Goal: Task Accomplishment & Management: Complete application form

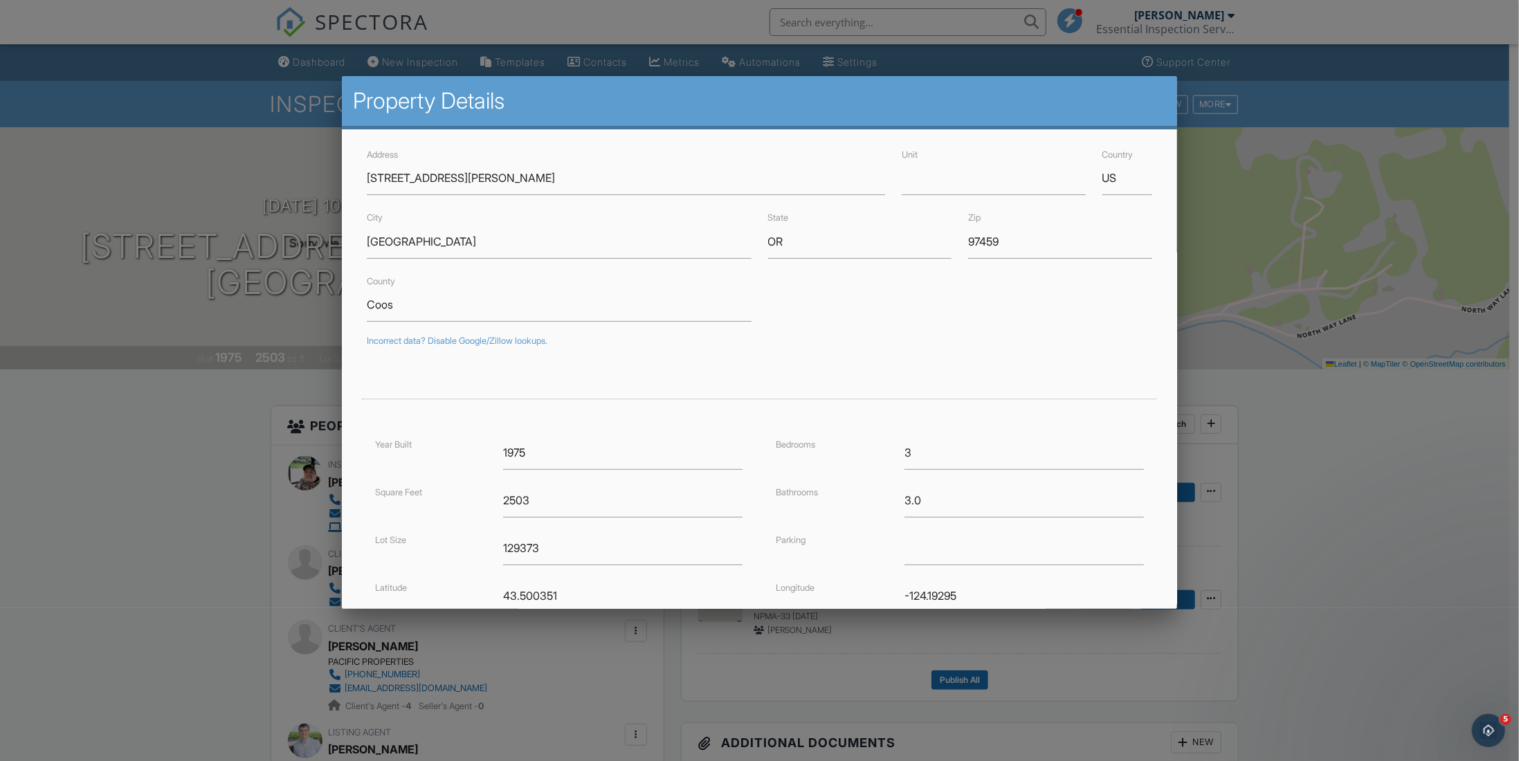
click at [133, 134] on div at bounding box center [759, 407] width 1519 height 952
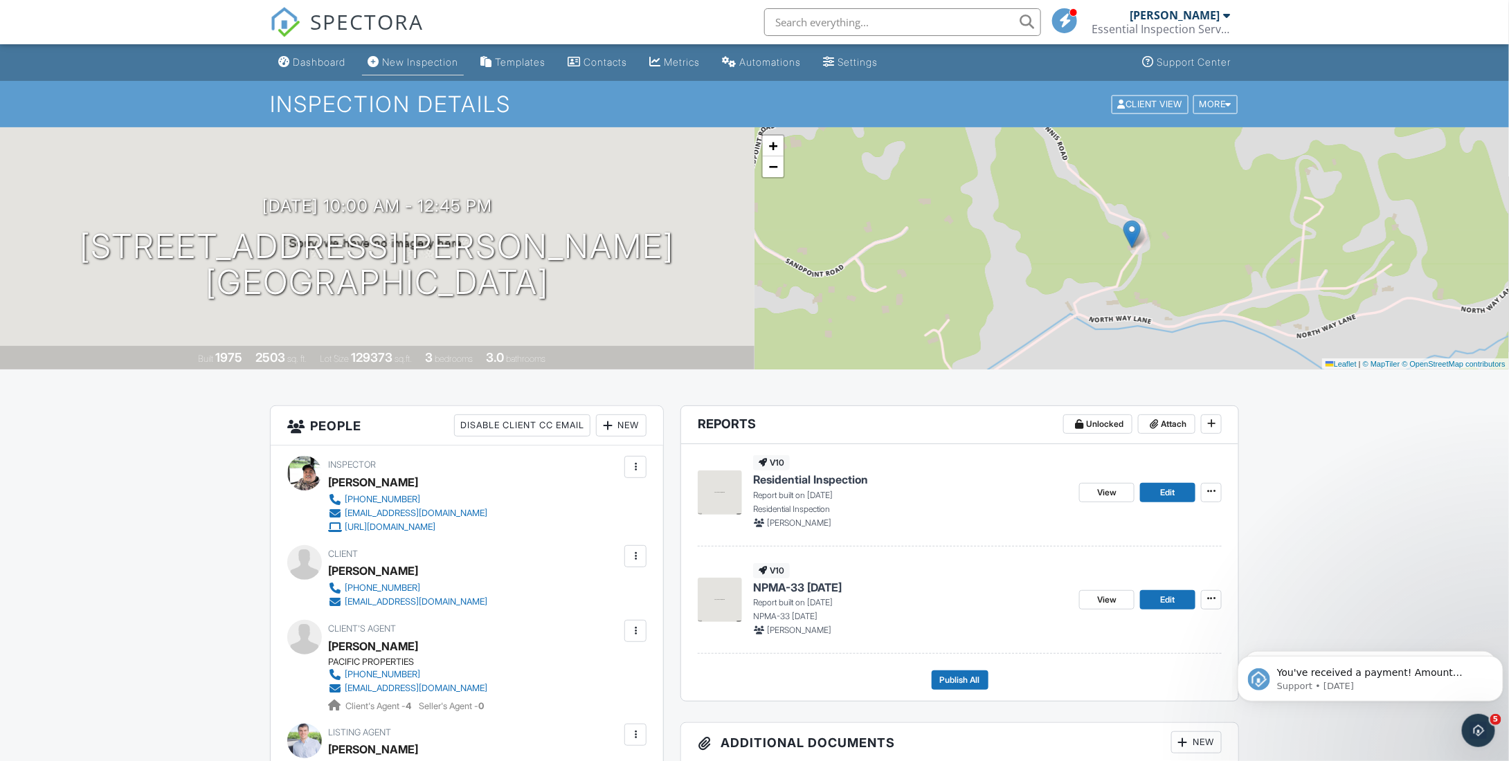
click at [404, 60] on div "New Inspection" at bounding box center [420, 62] width 76 height 12
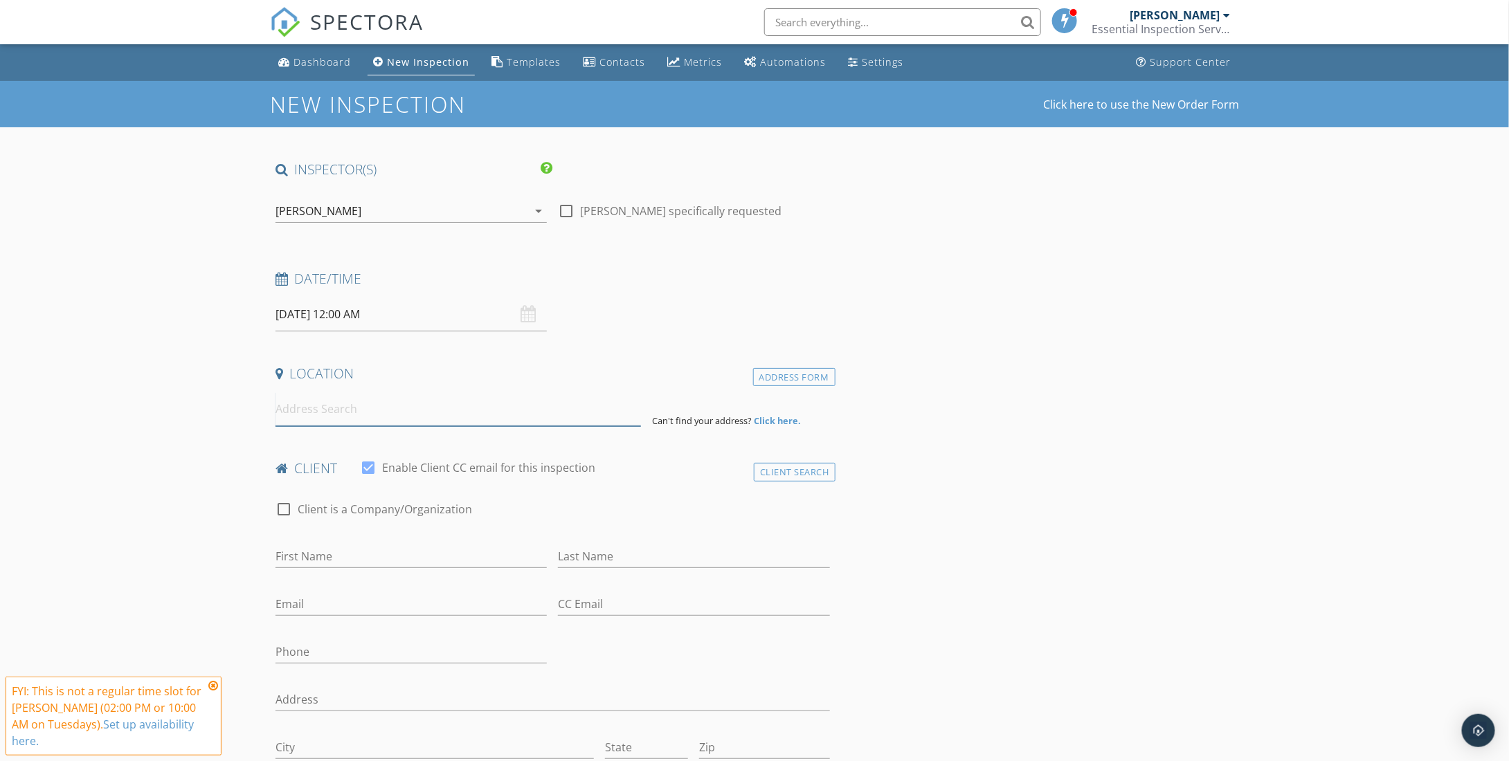
click at [343, 406] on input at bounding box center [459, 410] width 366 height 34
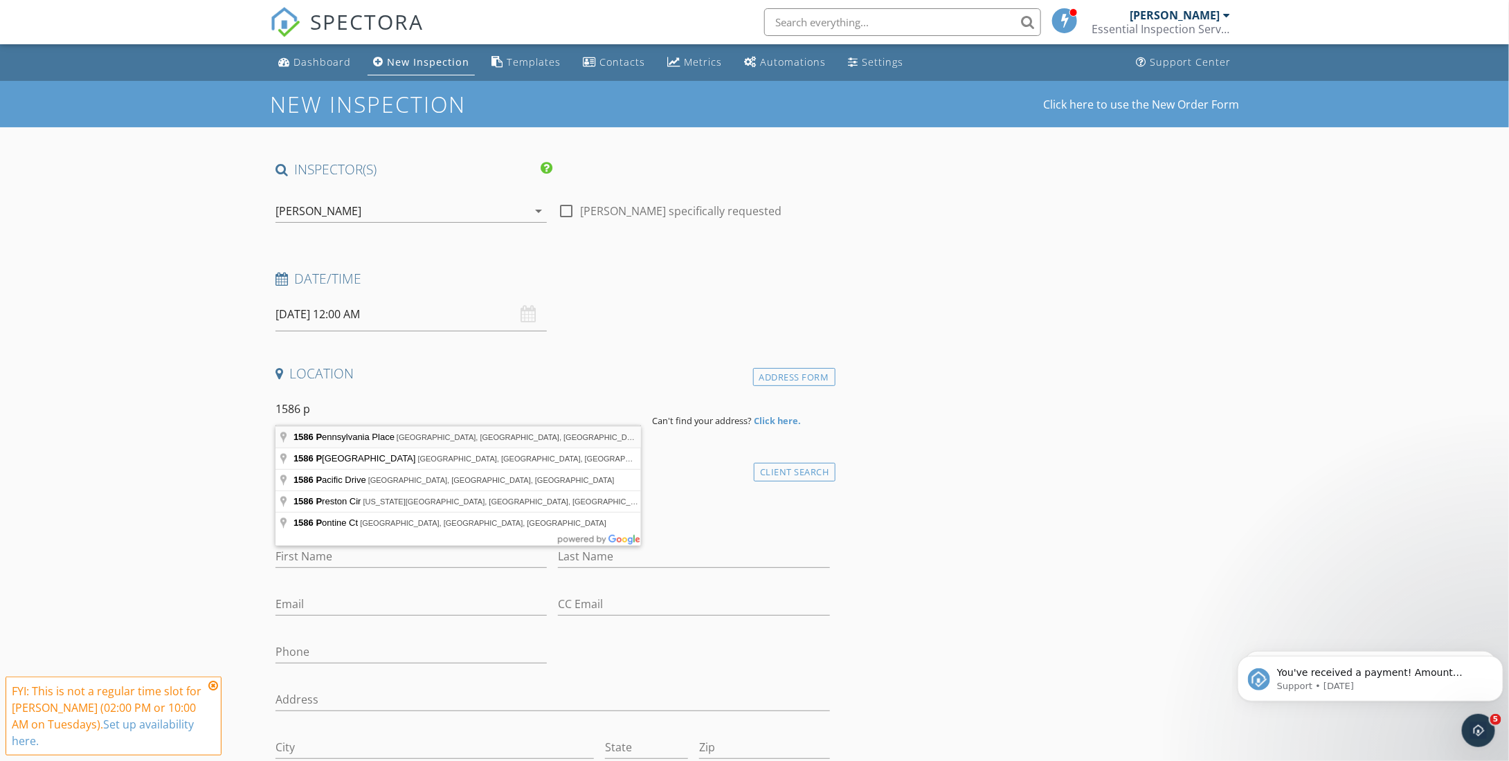
type input "[STREET_ADDRESS][US_STATE]"
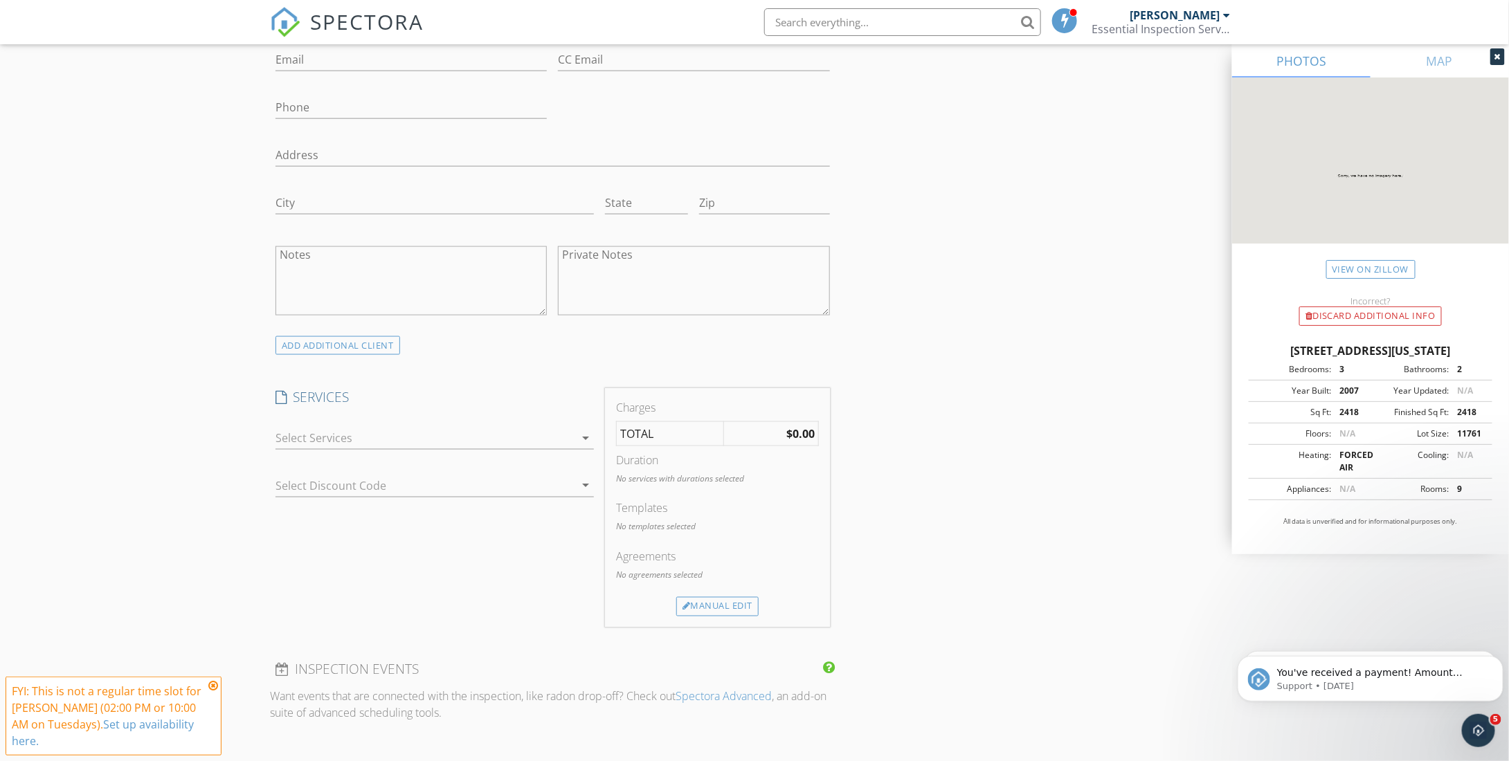
scroll to position [831, 0]
click at [530, 435] on div at bounding box center [425, 435] width 299 height 22
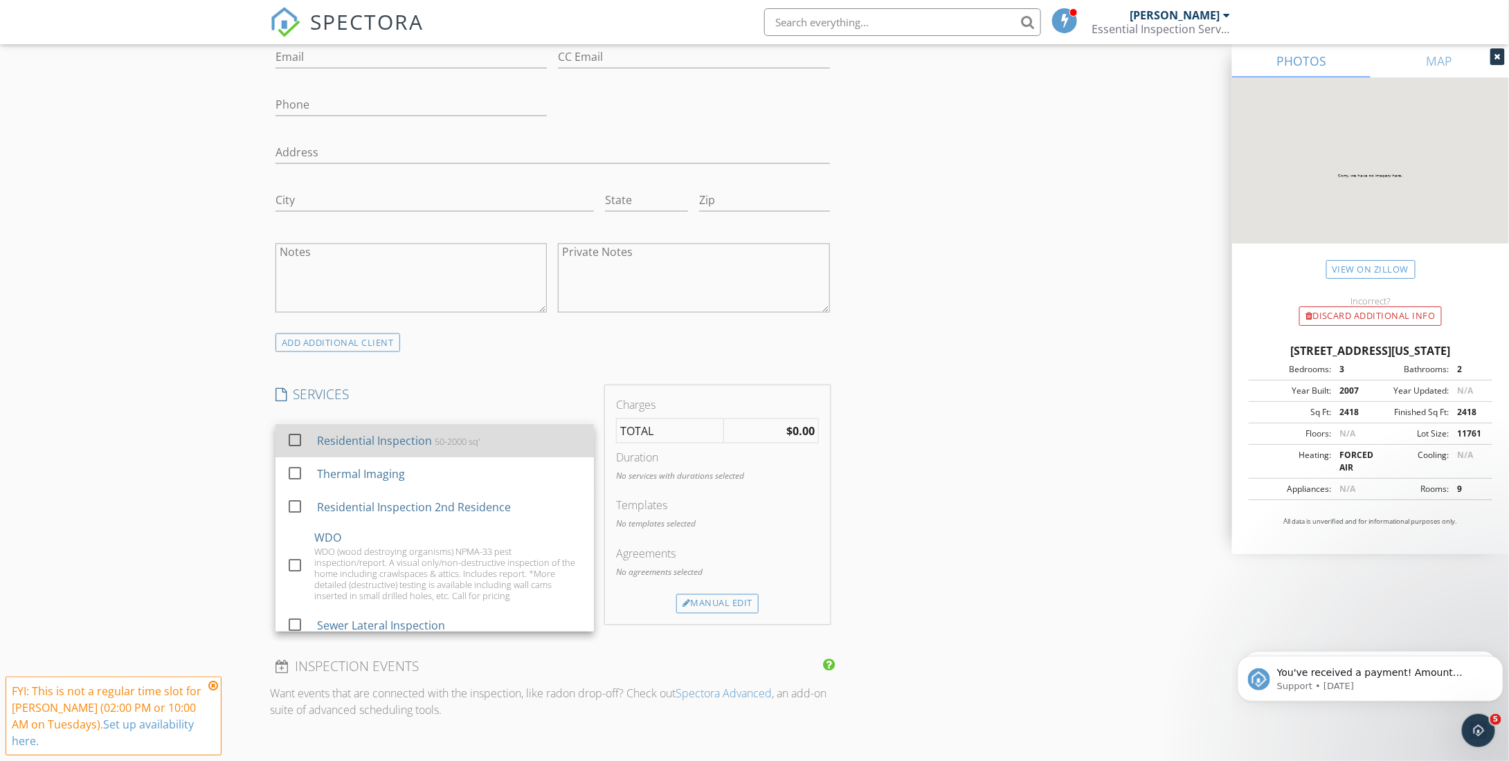
click at [526, 440] on div "Residential Inspection 50-2000 sq'" at bounding box center [450, 441] width 266 height 28
checkbox input "true"
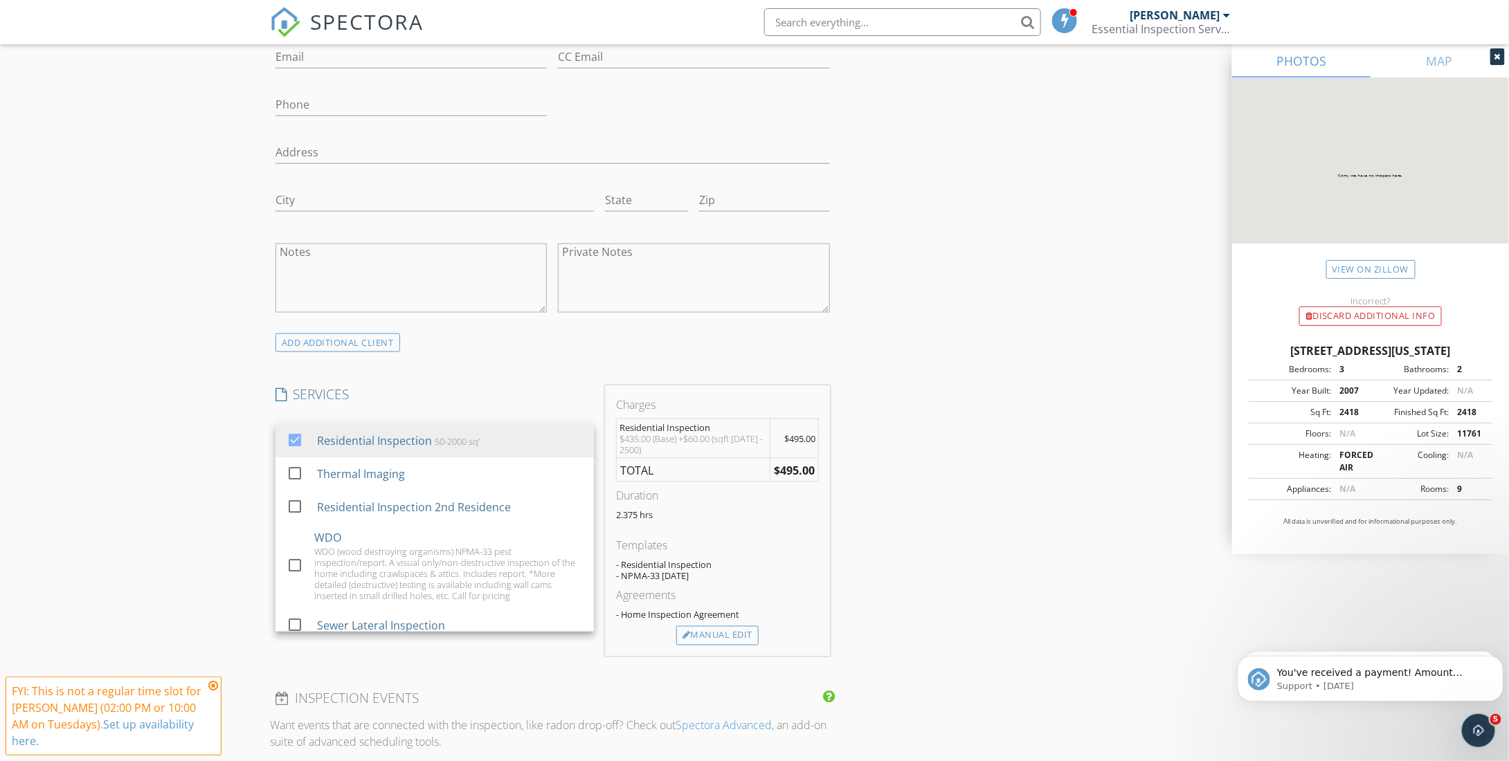
click at [222, 462] on div "New Inspection Click here to use the New Order Form INSPECTOR(S) check_box [PER…" at bounding box center [754, 529] width 1509 height 2558
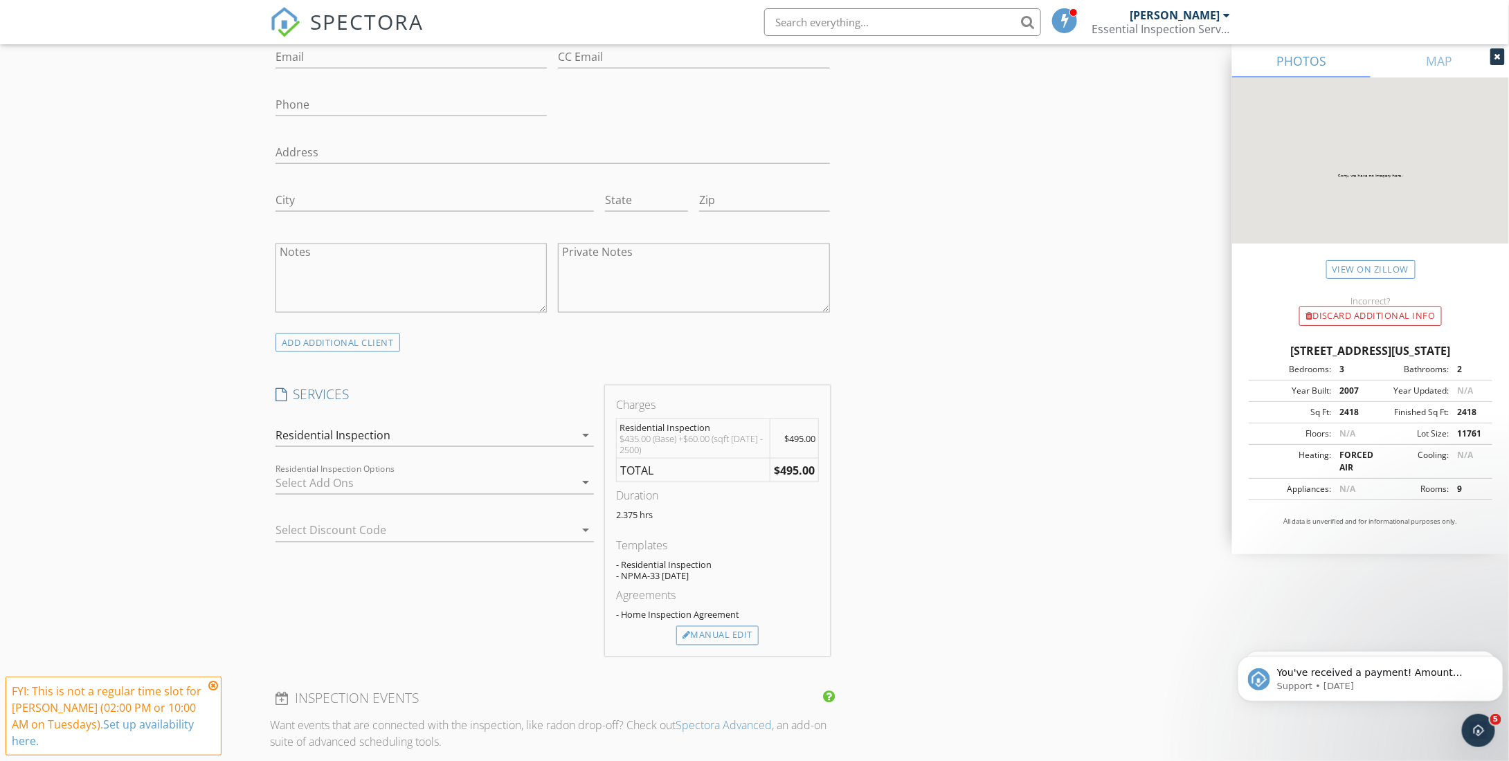
drag, startPoint x: 287, startPoint y: 482, endPoint x: 251, endPoint y: 485, distance: 35.4
click at [278, 482] on div at bounding box center [425, 483] width 299 height 22
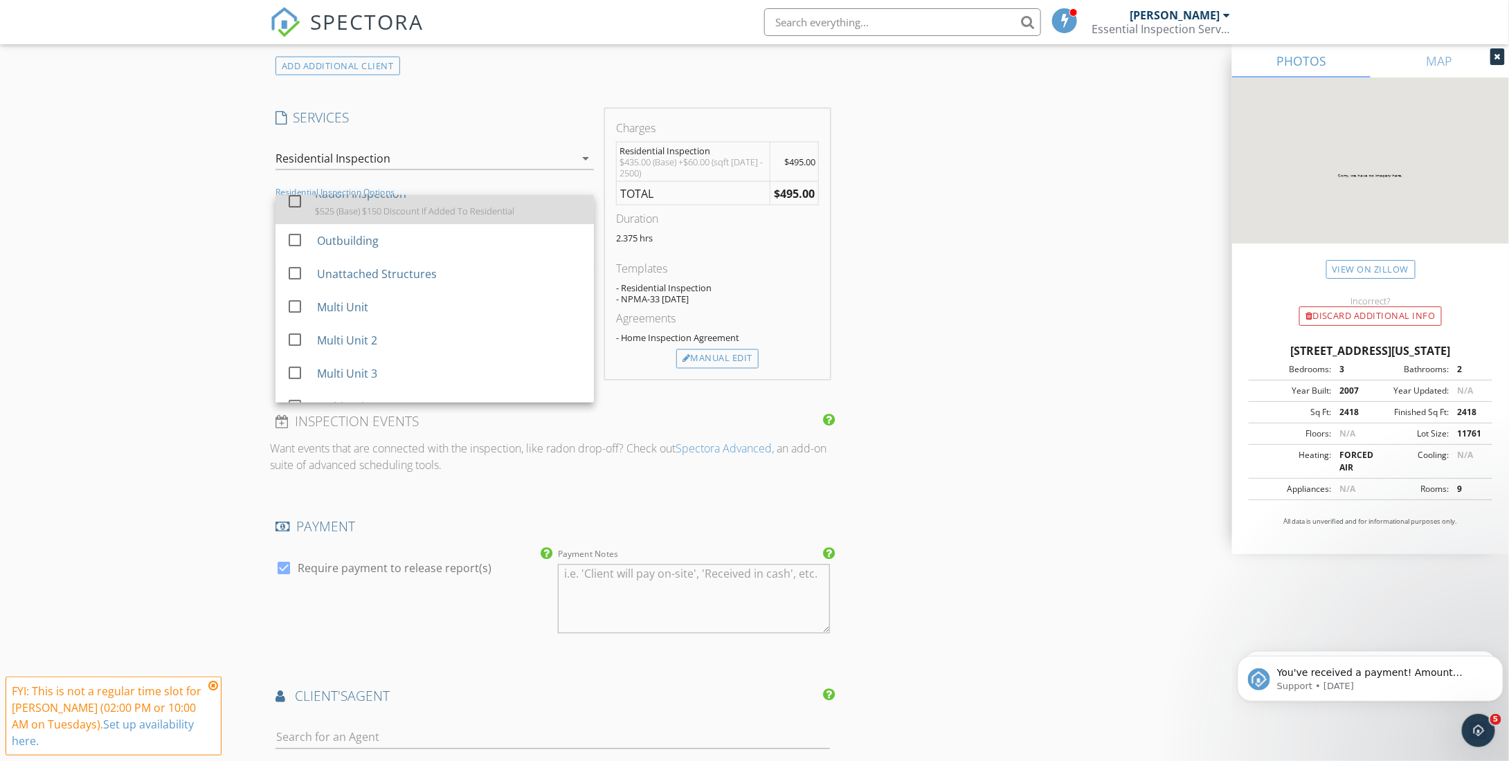
scroll to position [0, 0]
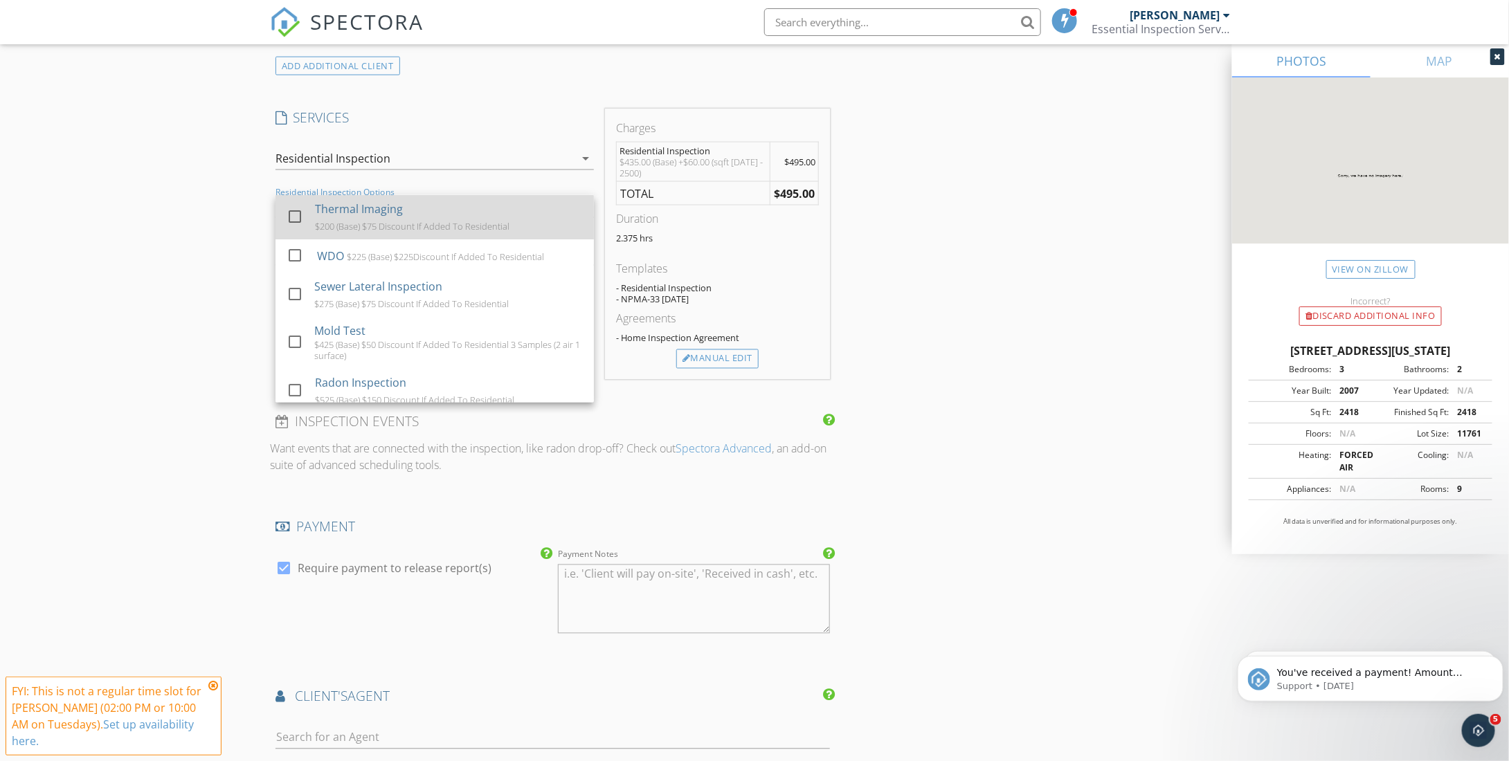
click at [296, 213] on div at bounding box center [295, 217] width 24 height 24
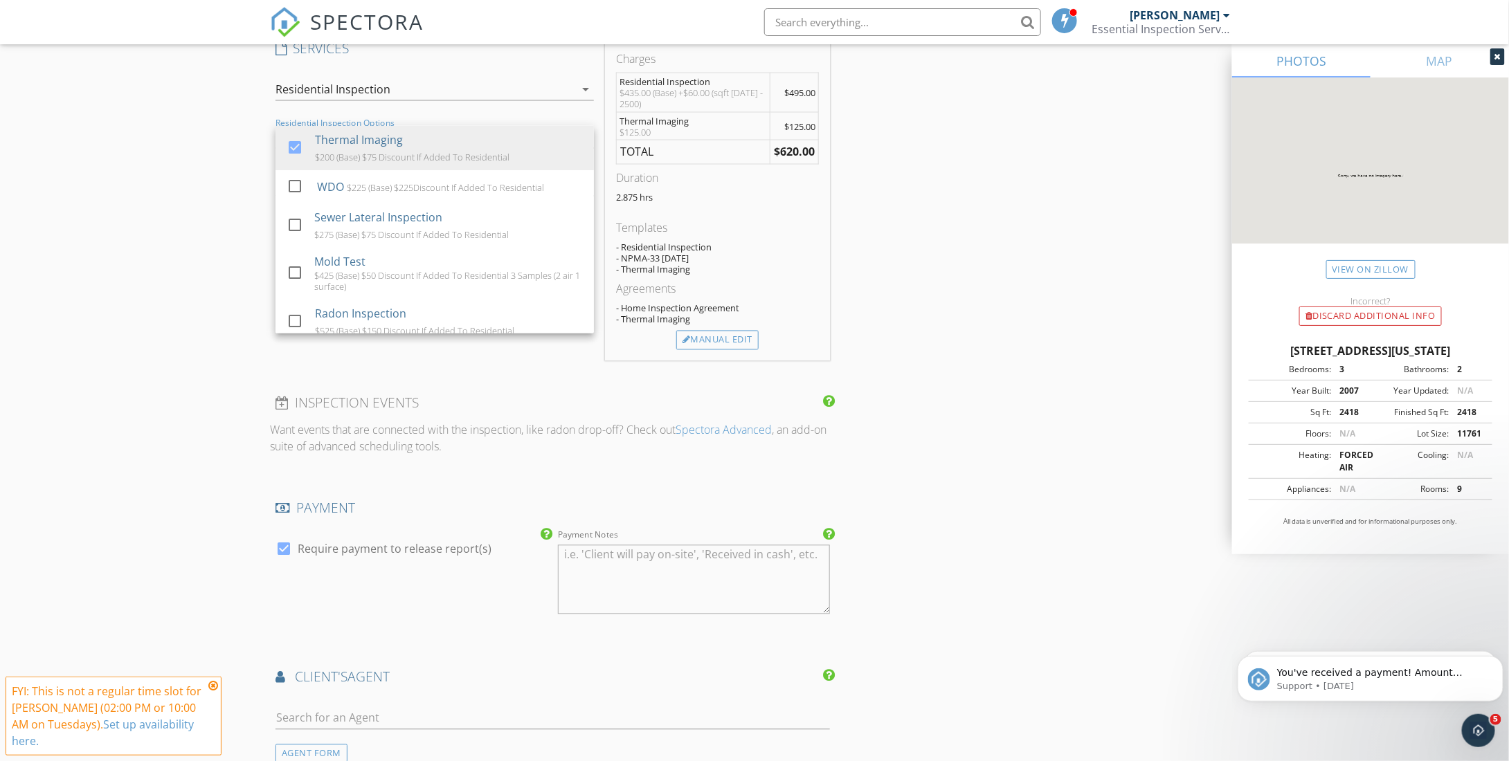
click at [150, 208] on div "New Inspection Click here to use the New Order Form INSPECTOR(S) check_box [PER…" at bounding box center [754, 208] width 1509 height 2608
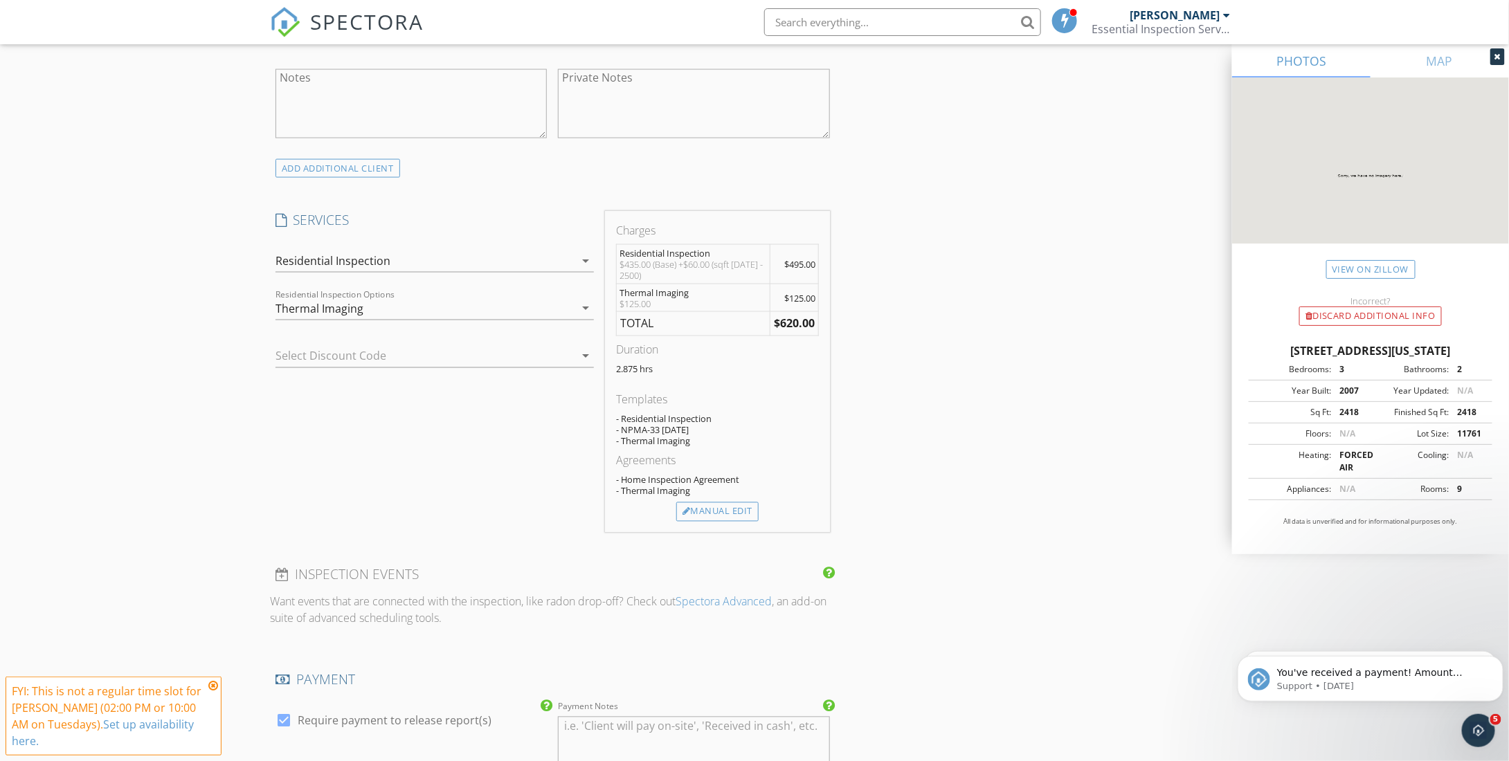
scroll to position [1038, 0]
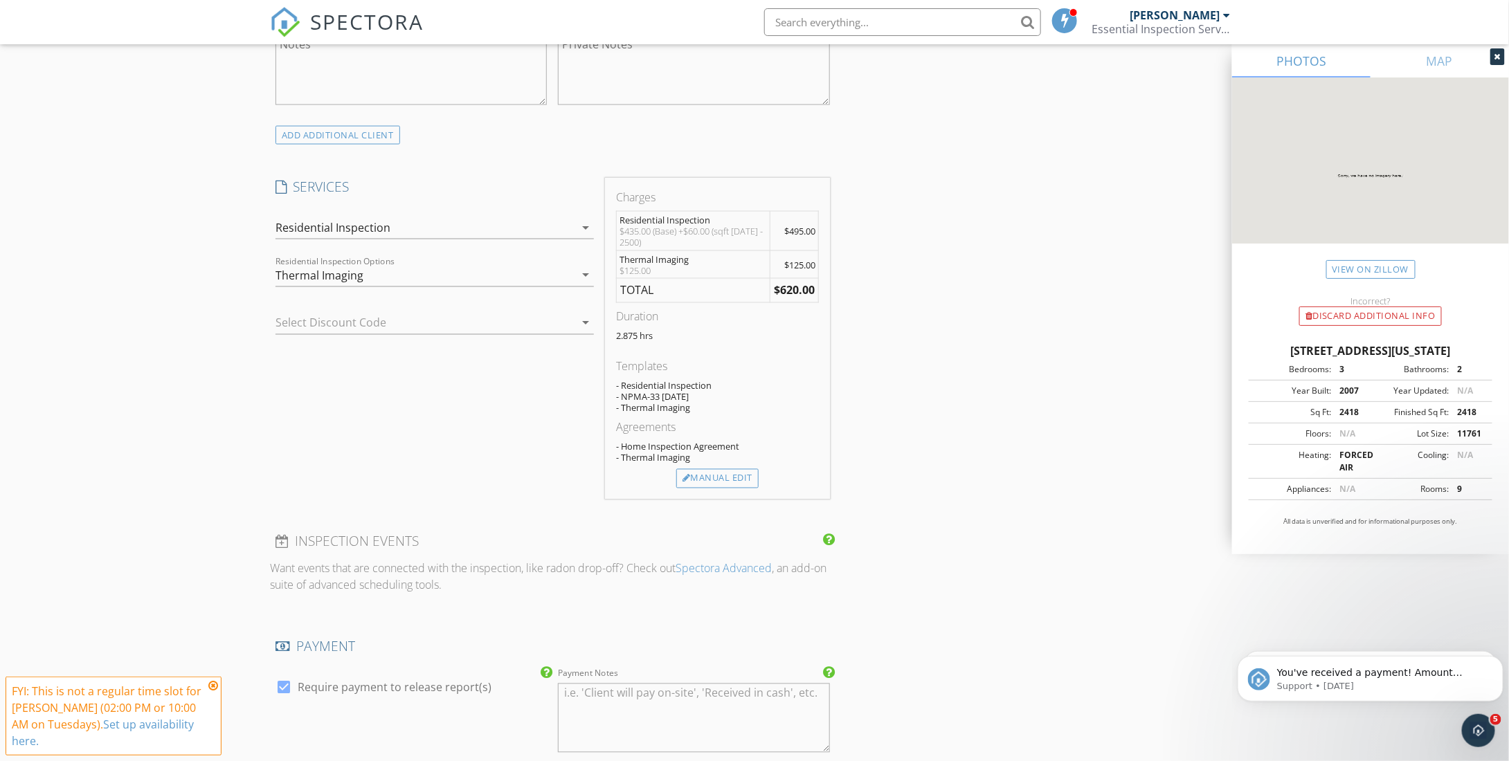
click at [585, 270] on icon "arrow_drop_down" at bounding box center [585, 275] width 17 height 17
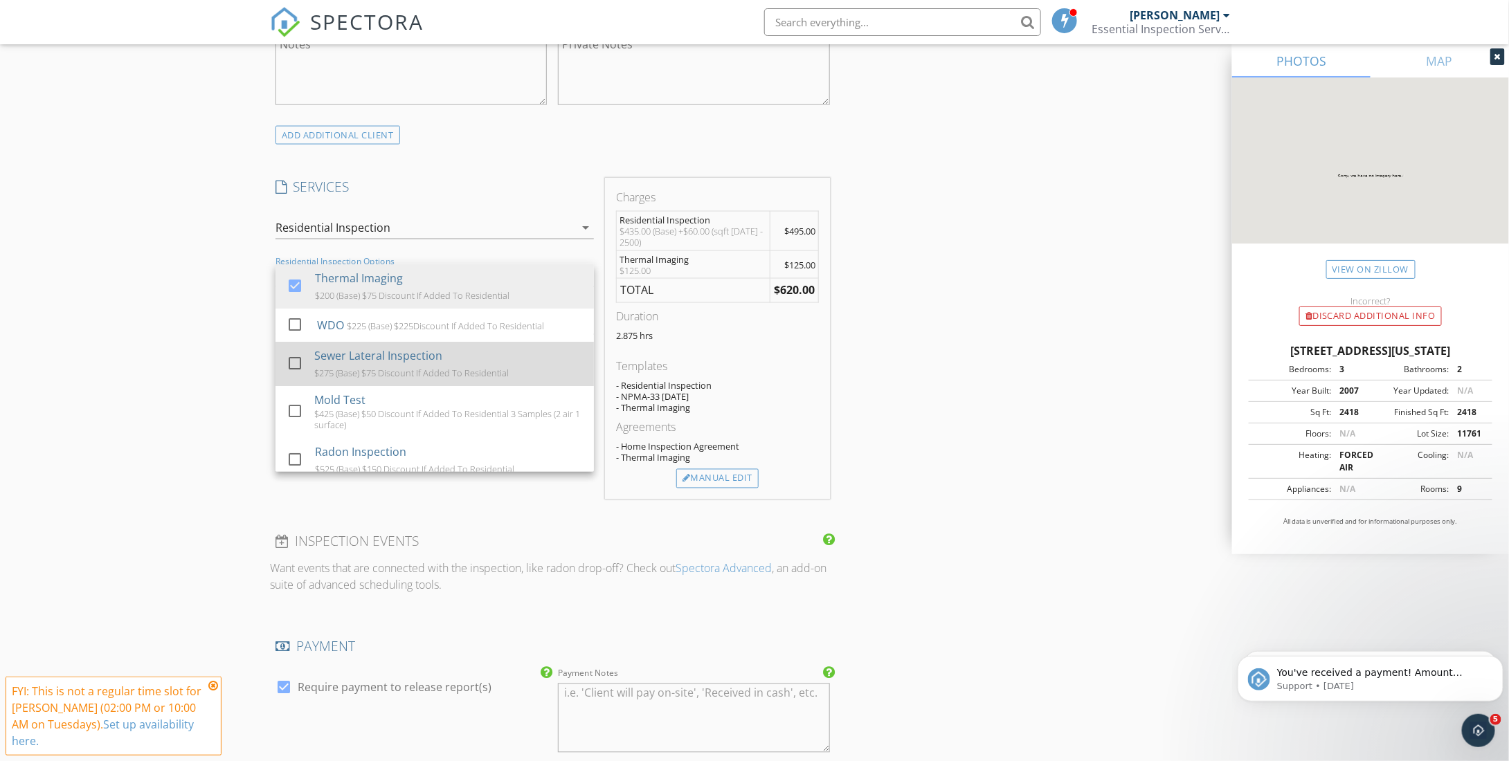
click at [294, 359] on div at bounding box center [295, 364] width 24 height 24
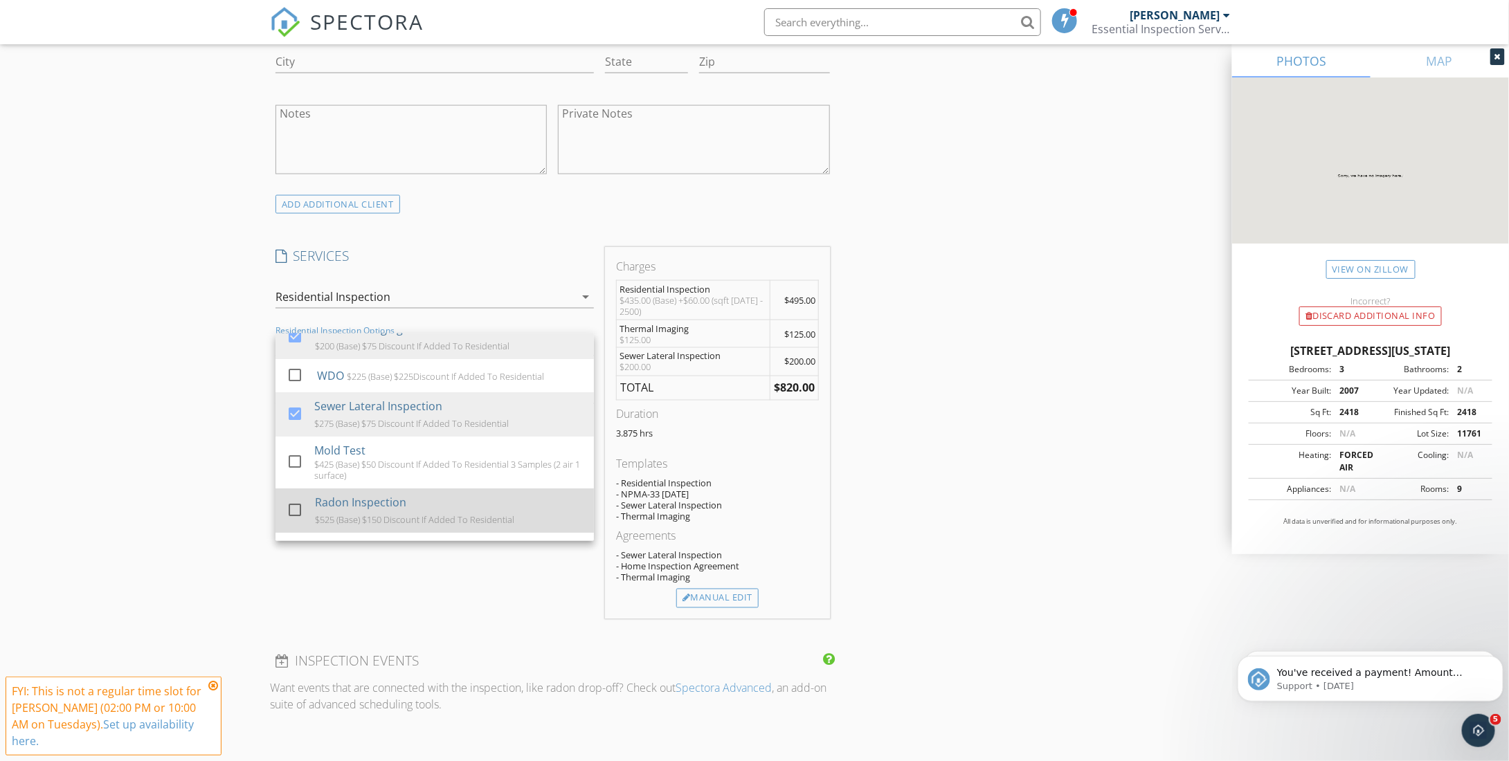
scroll to position [0, 0]
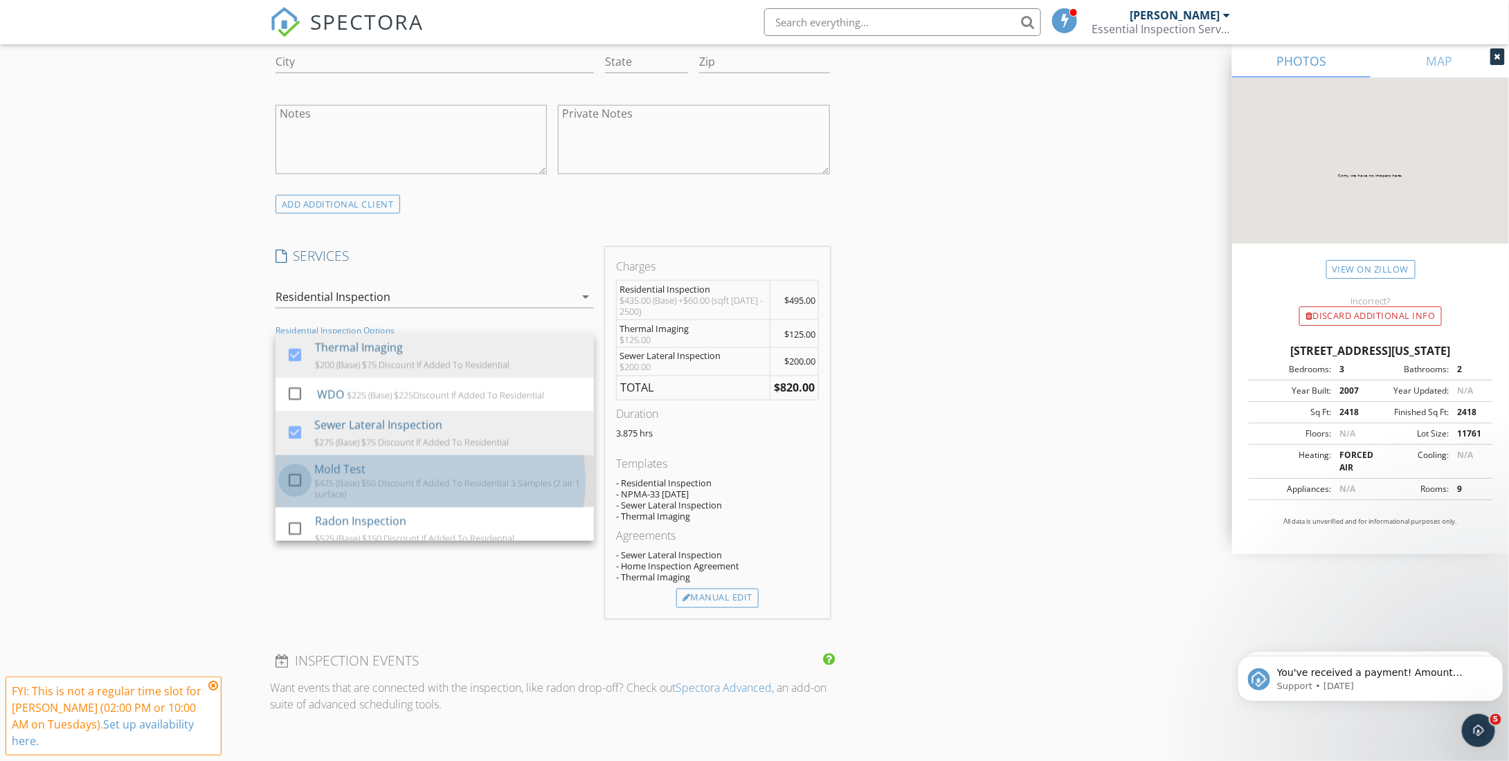
click at [294, 474] on div at bounding box center [295, 481] width 24 height 24
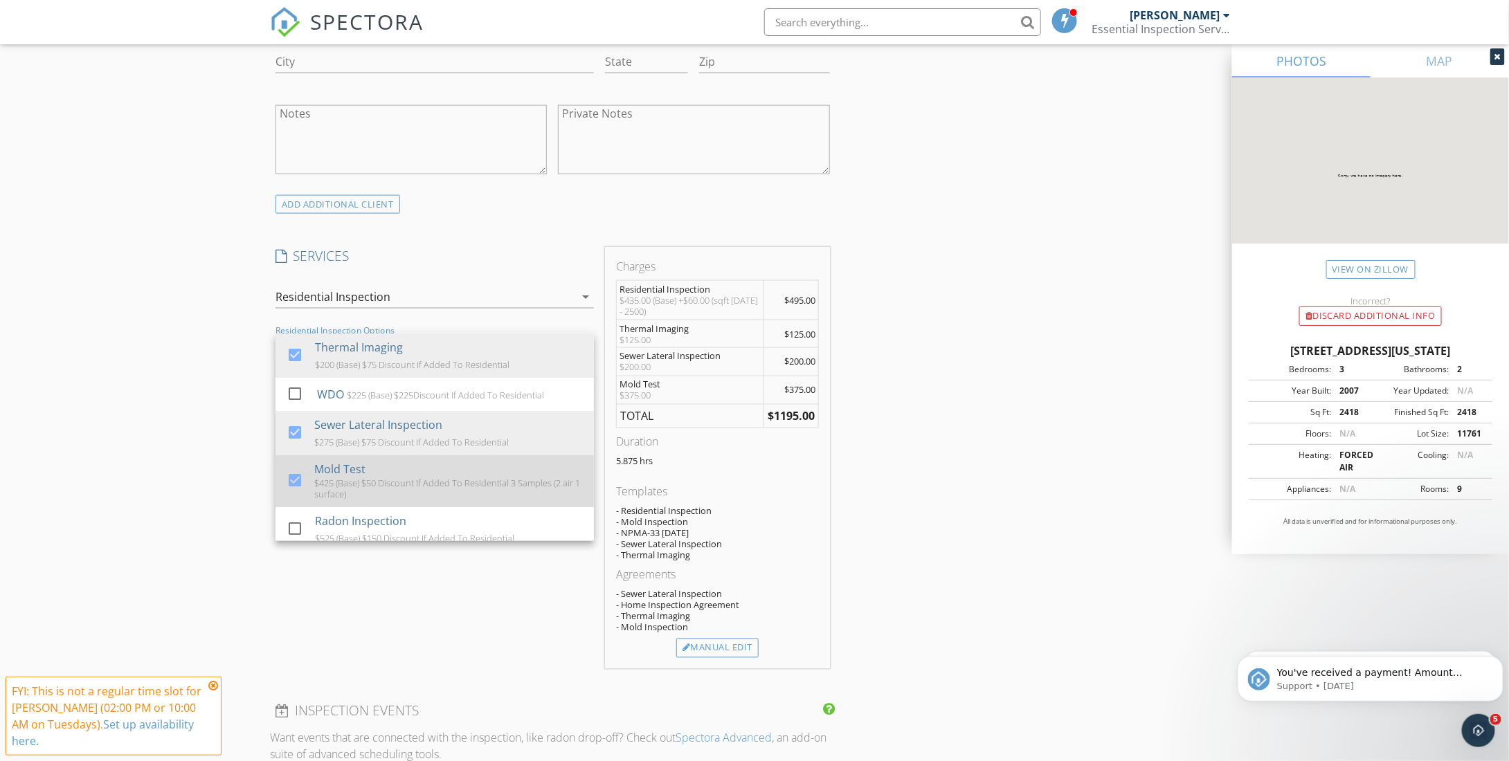
click at [294, 476] on div at bounding box center [295, 481] width 24 height 24
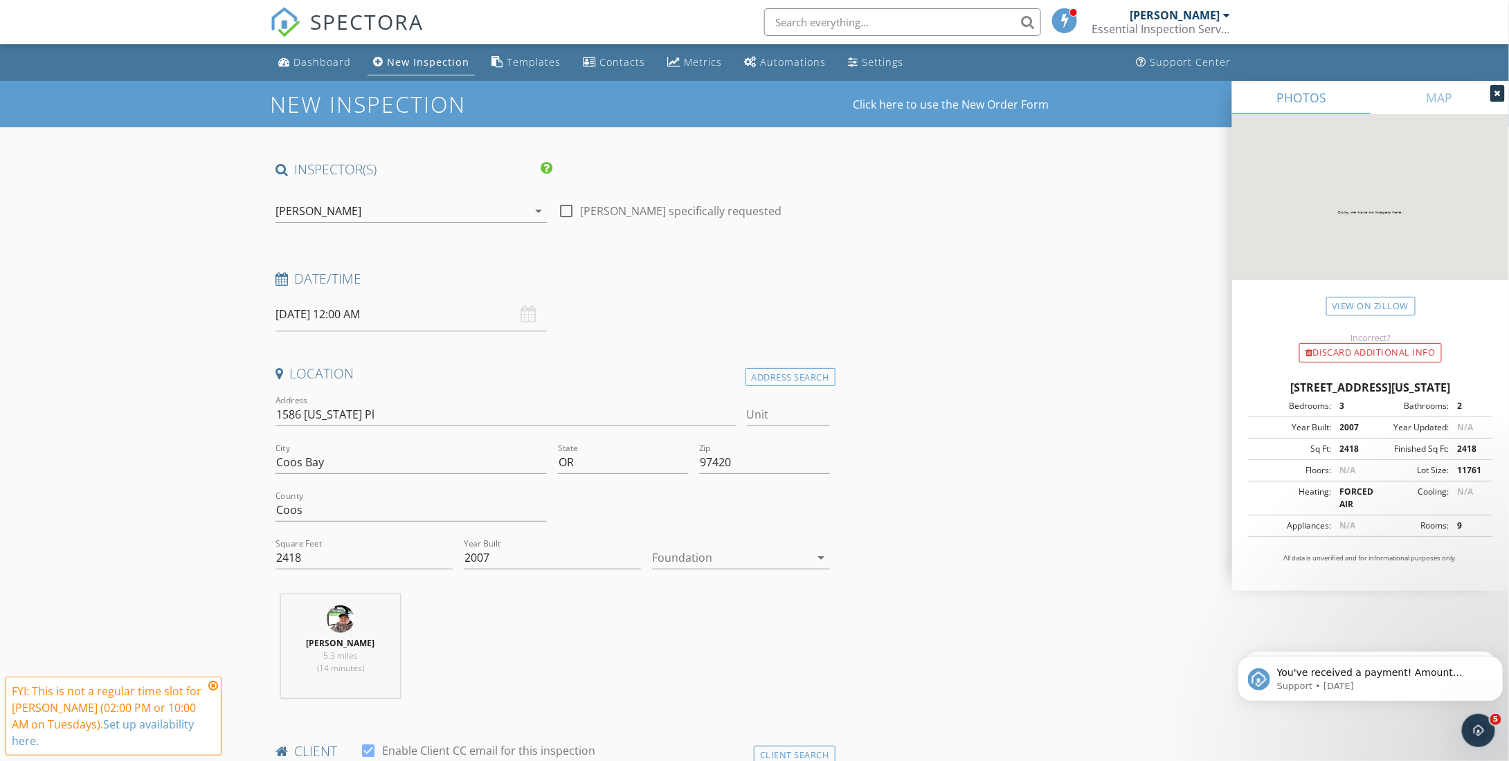
click at [533, 315] on div "[DATE] 12:00 AM" at bounding box center [411, 315] width 271 height 34
click at [317, 316] on input "[DATE] 12:00 AM" at bounding box center [411, 315] width 271 height 34
type input "11"
type input "[DATE] 11:00 PM"
click at [354, 555] on span at bounding box center [356, 557] width 10 height 14
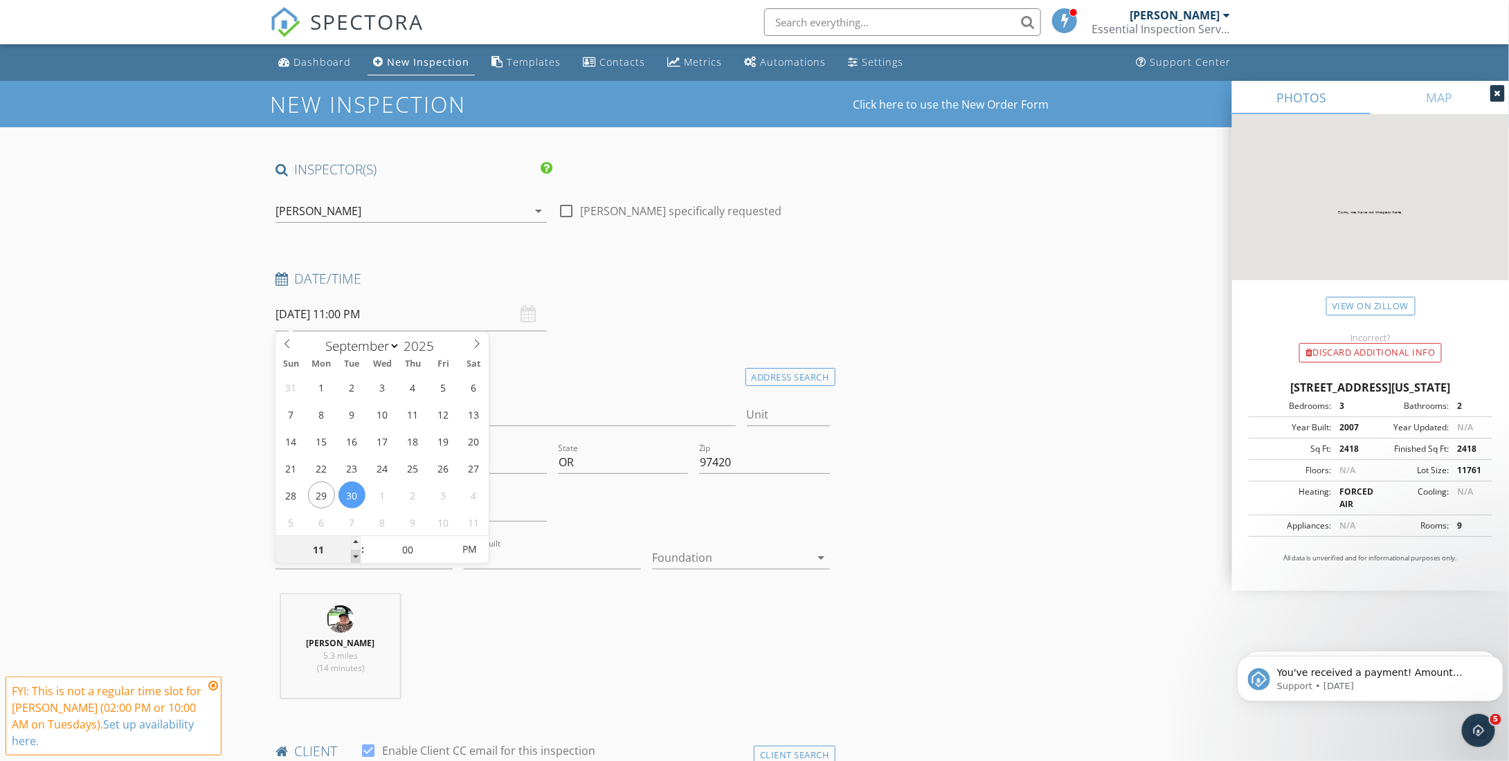
type input "10"
click at [354, 555] on span at bounding box center [356, 557] width 10 height 14
type input "[DATE] 10:00 AM"
click at [476, 550] on span "PM" at bounding box center [470, 550] width 38 height 28
